Goal: Task Accomplishment & Management: Use online tool/utility

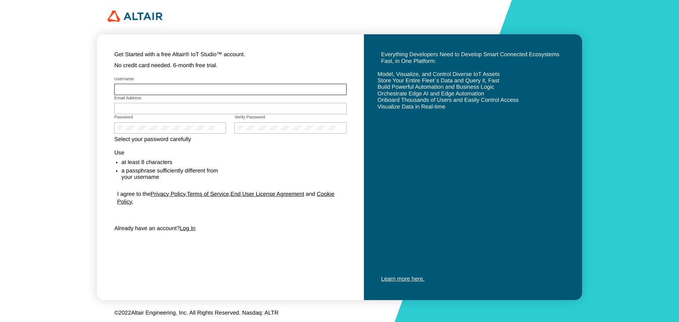
click at [174, 86] on div at bounding box center [230, 89] width 232 height 11
click at [172, 90] on input "Username" at bounding box center [230, 89] width 226 height 5
click at [193, 232] on link "Log In" at bounding box center [188, 229] width 16 height 6
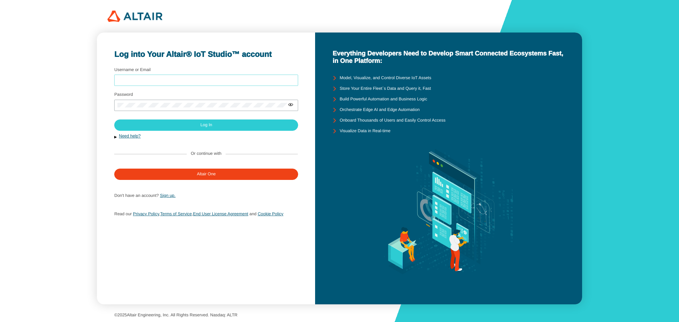
click at [217, 80] on input "Username or Email" at bounding box center [206, 80] width 178 height 5
type input "[PERSON_NAME][EMAIL_ADDRESS][DOMAIN_NAME]"
click at [186, 102] on div at bounding box center [206, 105] width 184 height 11
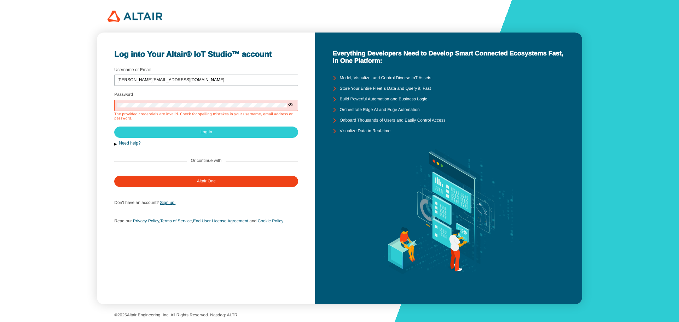
click at [292, 105] on iron-icon at bounding box center [291, 105] width 6 height 6
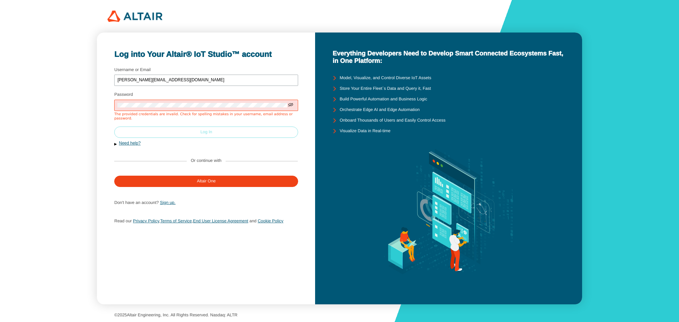
click at [190, 127] on paper-button "Log In" at bounding box center [206, 132] width 184 height 11
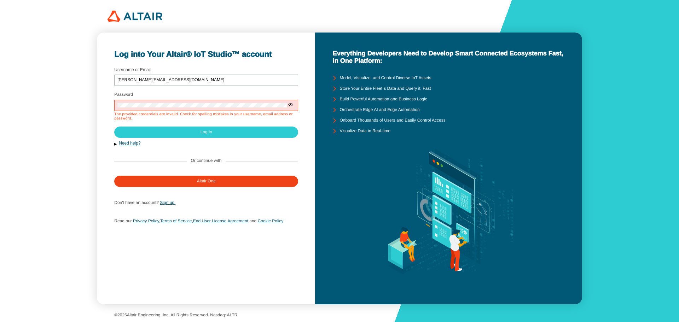
click at [290, 106] on iron-icon at bounding box center [291, 105] width 6 height 6
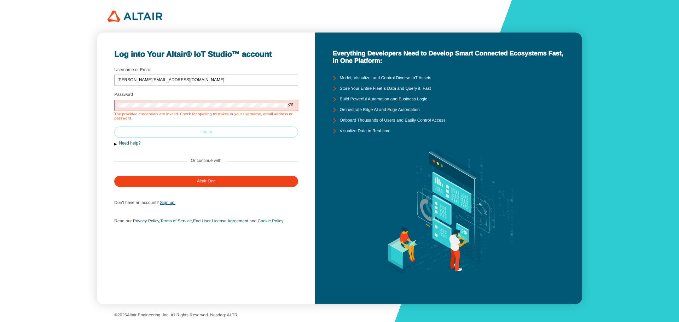
click at [179, 133] on paper-button "Log In" at bounding box center [206, 132] width 184 height 11
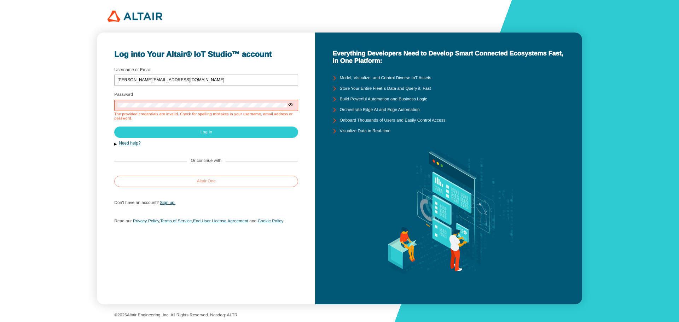
click at [0, 0] on slot "Altair One" at bounding box center [0, 0] width 0 height 0
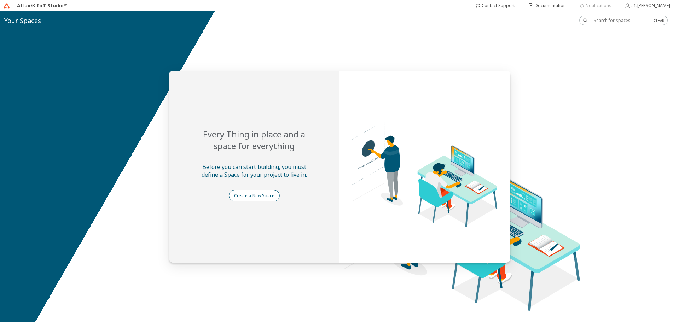
click at [0, 0] on slot "Create a New Space" at bounding box center [0, 0] width 0 height 0
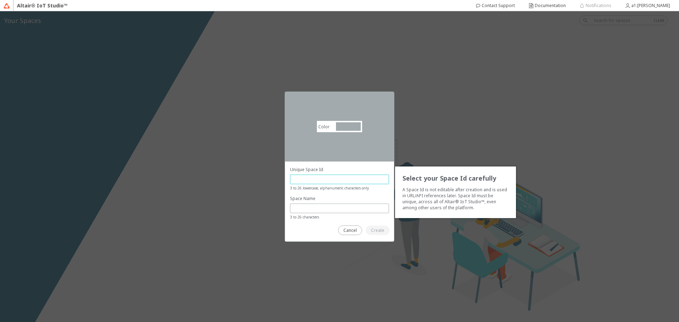
click at [317, 180] on input "text" at bounding box center [339, 179] width 93 height 6
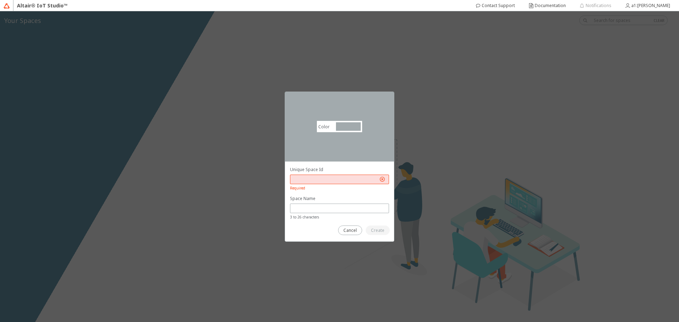
click at [416, 51] on div "Color #a2aaad #A2AAAD Select your Space Id carefully A Space Id is not editable…" at bounding box center [339, 166] width 679 height 311
click at [551, 10] on div "Documentation" at bounding box center [550, 5] width 31 height 11
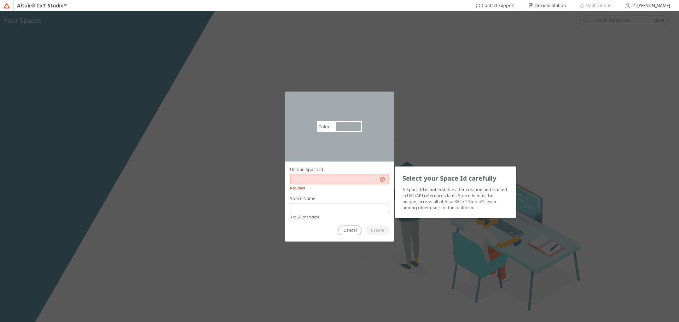
click at [335, 180] on input "text" at bounding box center [335, 179] width 85 height 6
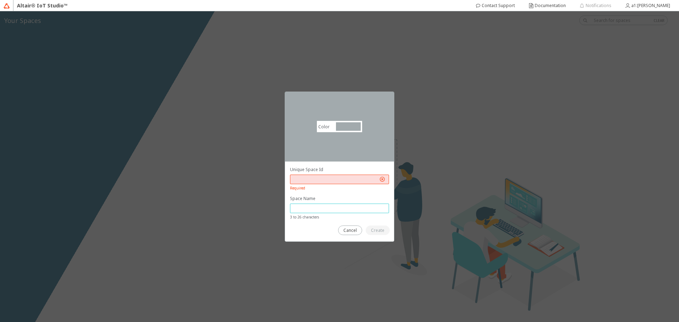
click at [342, 207] on input "text" at bounding box center [339, 208] width 93 height 6
